Goal: Ask a question: Seek information or help from site administrators or community

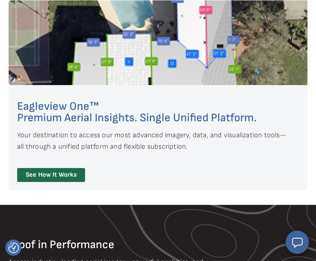
scroll to position [462, 0]
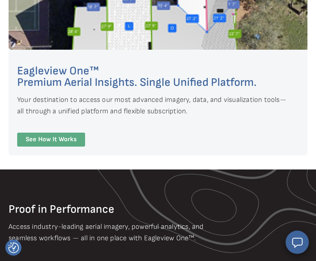
click at [79, 141] on link "See How It Works" at bounding box center [51, 140] width 68 height 14
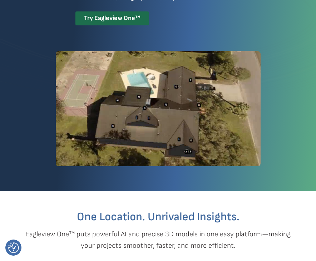
scroll to position [133, 0]
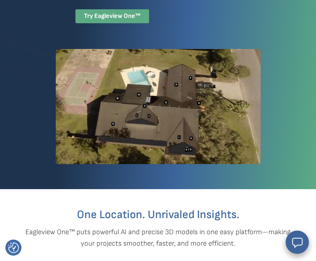
click at [76, 23] on div "Try Eagleview One™" at bounding box center [113, 16] width 74 height 14
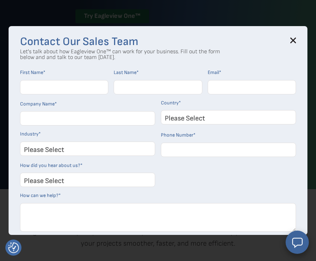
click at [296, 40] on icon at bounding box center [294, 41] width 6 height 6
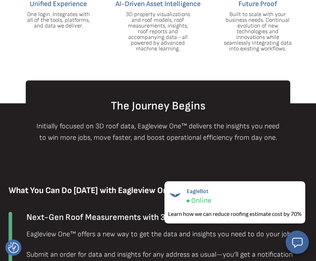
scroll to position [421, 0]
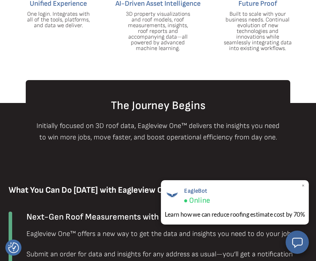
click at [262, 210] on div "EagleBot Online Learn how we can reduce roofing estimate cost by 70% ×" at bounding box center [235, 202] width 148 height 44
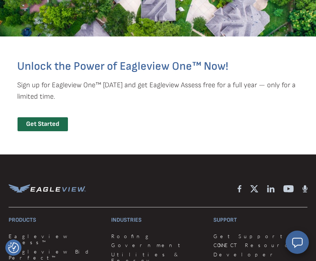
scroll to position [2071, 0]
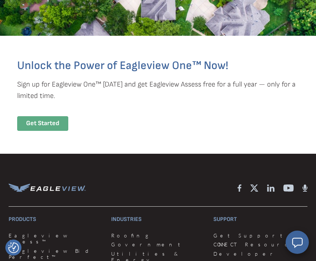
click at [28, 131] on div "Get Started" at bounding box center [42, 123] width 51 height 15
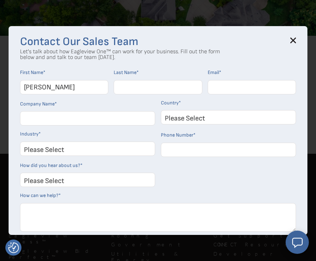
type input "Alexandra"
type input "Ousley"
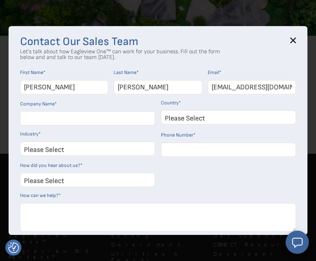
type input "alex.with.trimlight@gmail.com"
type input "Trimlight Destin"
click at [191, 118] on select "Please Select United States Canada Australia India United Kingdom Other Aruba C…" at bounding box center [228, 117] width 135 height 14
select select "[GEOGRAPHIC_DATA]"
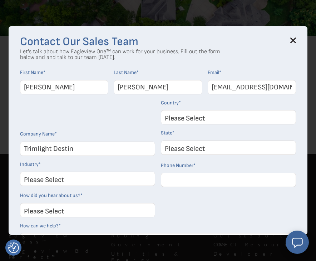
click at [198, 154] on div "Please Select Alabama Alaska Alberta Arizona Arkansas British Columbia Californ…" at bounding box center [228, 151] width 135 height 20
select select "Florida"
select select "Other"
type input "8507585613"
select select "Search Engine"
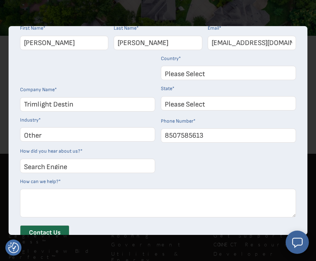
scroll to position [63, 0]
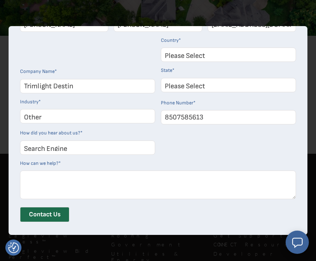
click at [100, 181] on textarea "How can we help? *" at bounding box center [158, 185] width 276 height 29
type textarea "I"
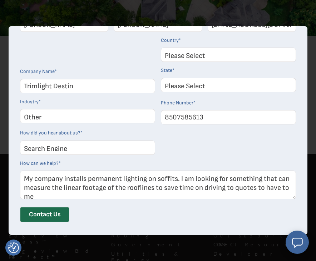
scroll to position [2, 0]
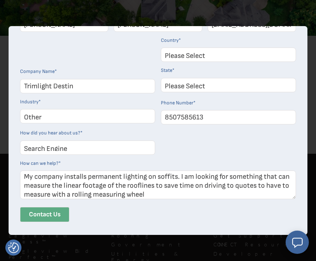
type textarea "My company installs permanent lighting on soffits. I am looking for something t…"
click at [57, 217] on input "Contact Us" at bounding box center [44, 214] width 49 height 15
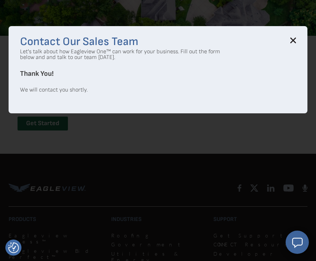
scroll to position [0, 0]
click at [297, 44] on div "Contact Our Sales Team Let's talk about how Eagleview One™ can work for your bu…" at bounding box center [158, 69] width 299 height 87
click at [290, 39] on h3 "Contact Our Sales Team" at bounding box center [158, 42] width 276 height 9
click at [292, 39] on icon at bounding box center [293, 40] width 5 height 5
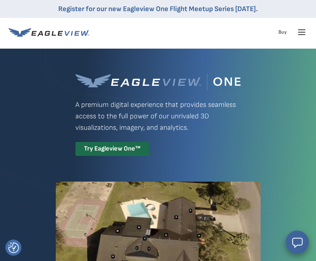
click at [302, 35] on icon at bounding box center [301, 31] width 11 height 11
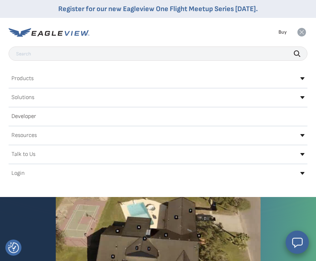
click at [301, 77] on div "Products" at bounding box center [158, 78] width 299 height 11
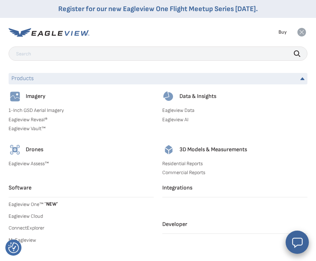
click at [194, 164] on link "Residential Reports" at bounding box center [234, 164] width 145 height 6
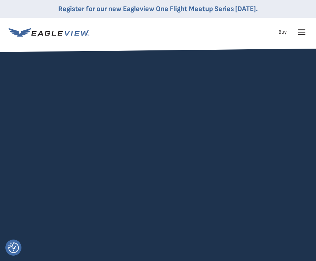
select select "Search Engine"
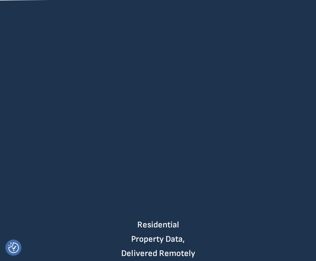
scroll to position [52, 0]
click at [158, 100] on video at bounding box center [158, 107] width 306 height 153
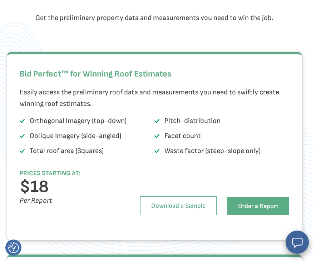
scroll to position [753, 4]
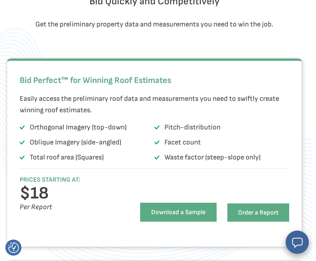
click at [166, 222] on link "Download a Sample" at bounding box center [178, 212] width 77 height 19
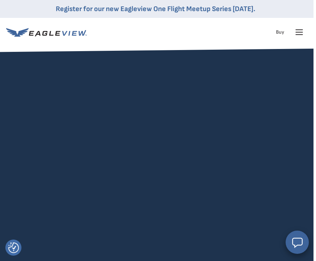
scroll to position [0, 3]
click at [298, 36] on icon at bounding box center [299, 31] width 11 height 11
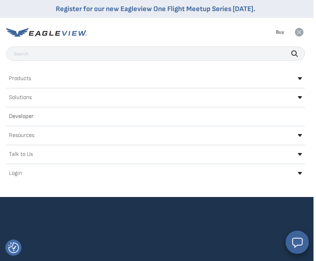
click at [298, 94] on div "Solutions" at bounding box center [155, 97] width 299 height 11
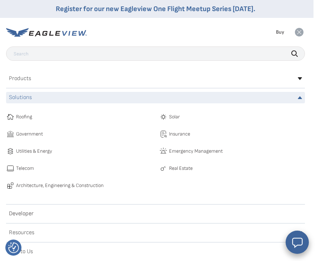
click at [97, 185] on span "Architecture, Engineering & Construction" at bounding box center [60, 185] width 88 height 9
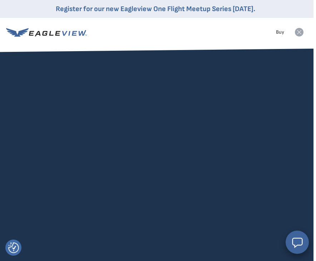
click at [298, 29] on icon at bounding box center [299, 32] width 9 height 9
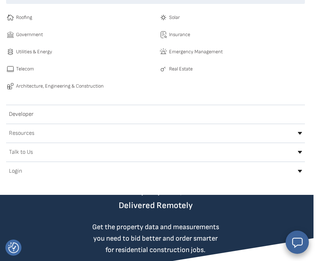
scroll to position [103, 3]
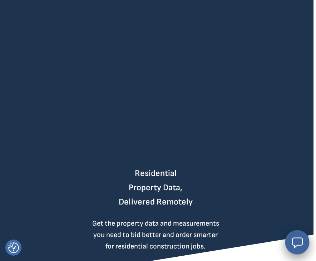
click at [290, 244] on button "Open chat window" at bounding box center [297, 242] width 24 height 24
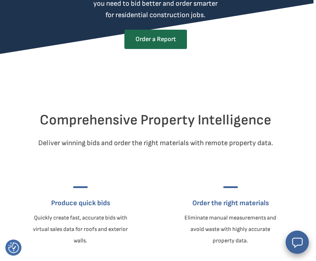
scroll to position [334, 3]
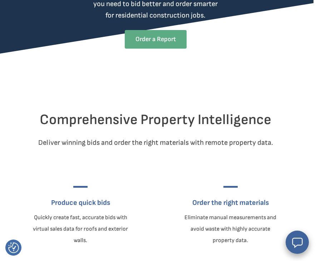
click at [159, 49] on link "Order a Report" at bounding box center [156, 39] width 62 height 19
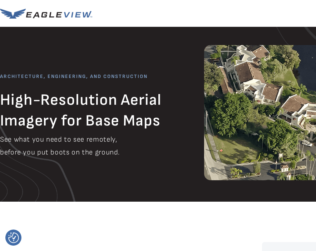
scroll to position [1, 0]
